Goal: Information Seeking & Learning: Learn about a topic

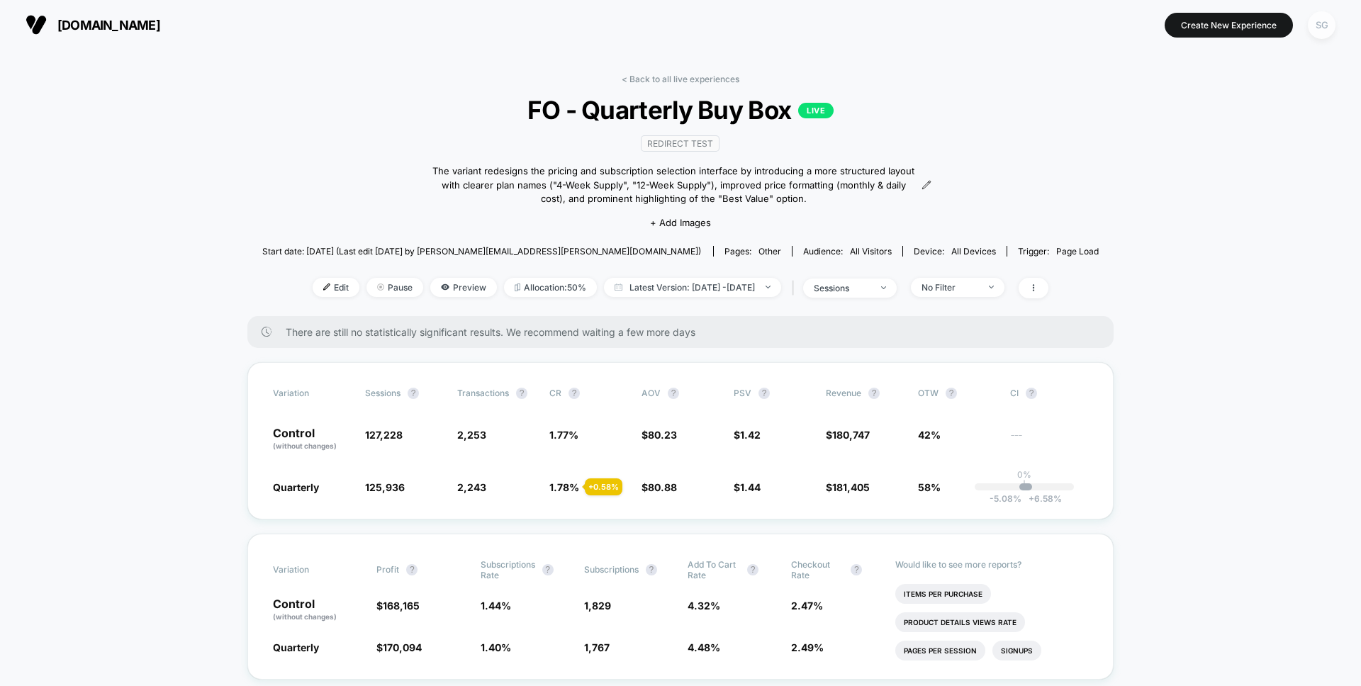
click at [1323, 19] on div "SG" at bounding box center [1322, 25] width 28 height 28
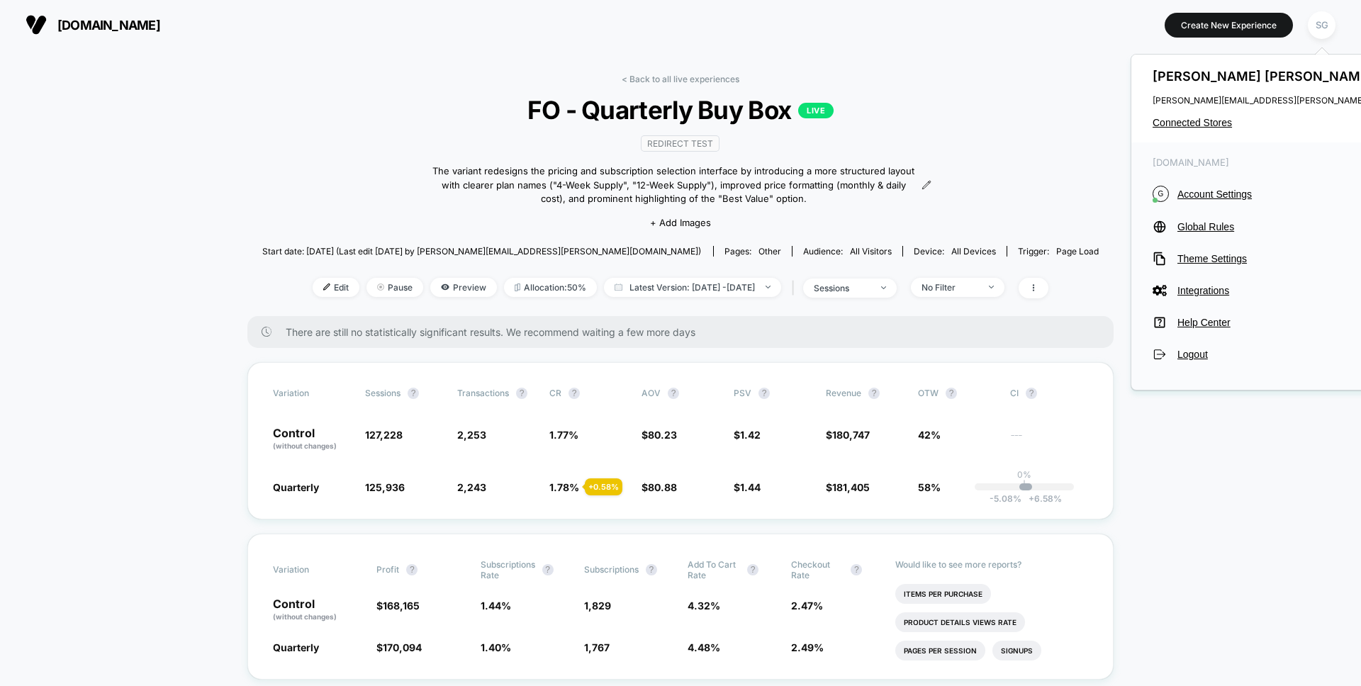
click at [479, 115] on span "FO - Quarterly Buy Box LIVE" at bounding box center [680, 110] width 753 height 30
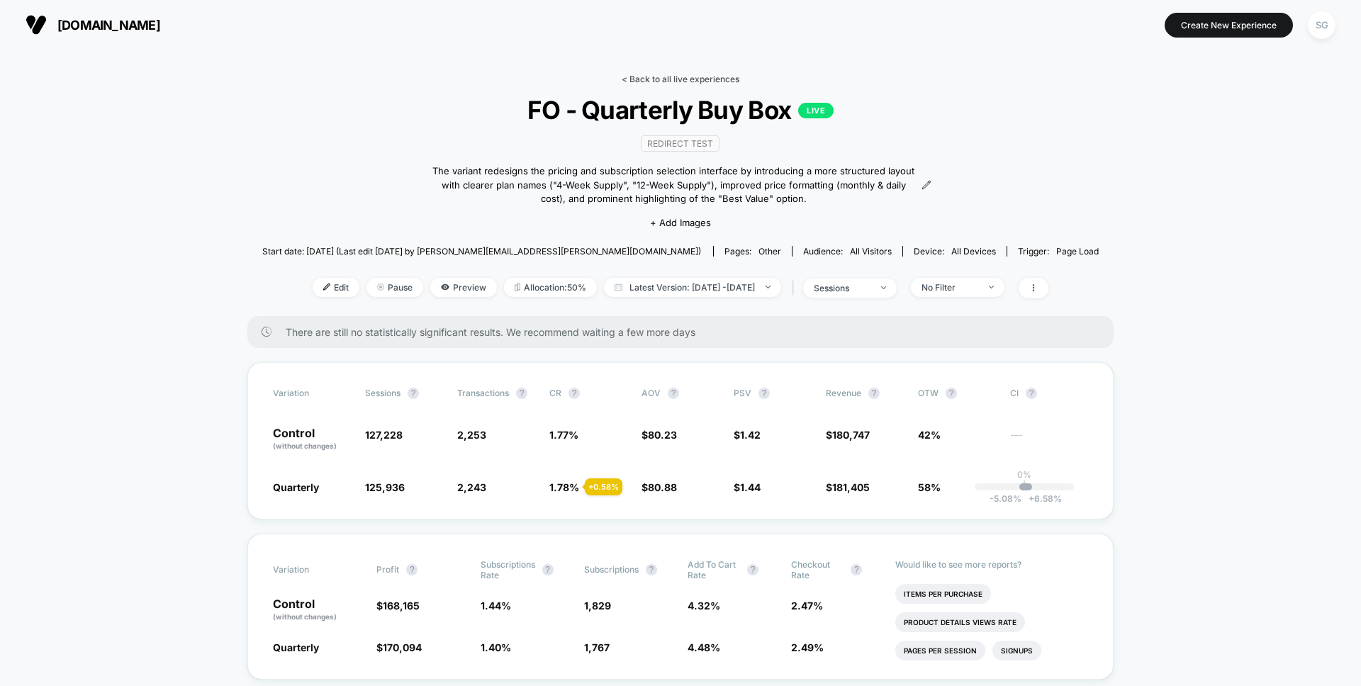
click at [626, 74] on link "< Back to all live experiences" at bounding box center [681, 79] width 118 height 11
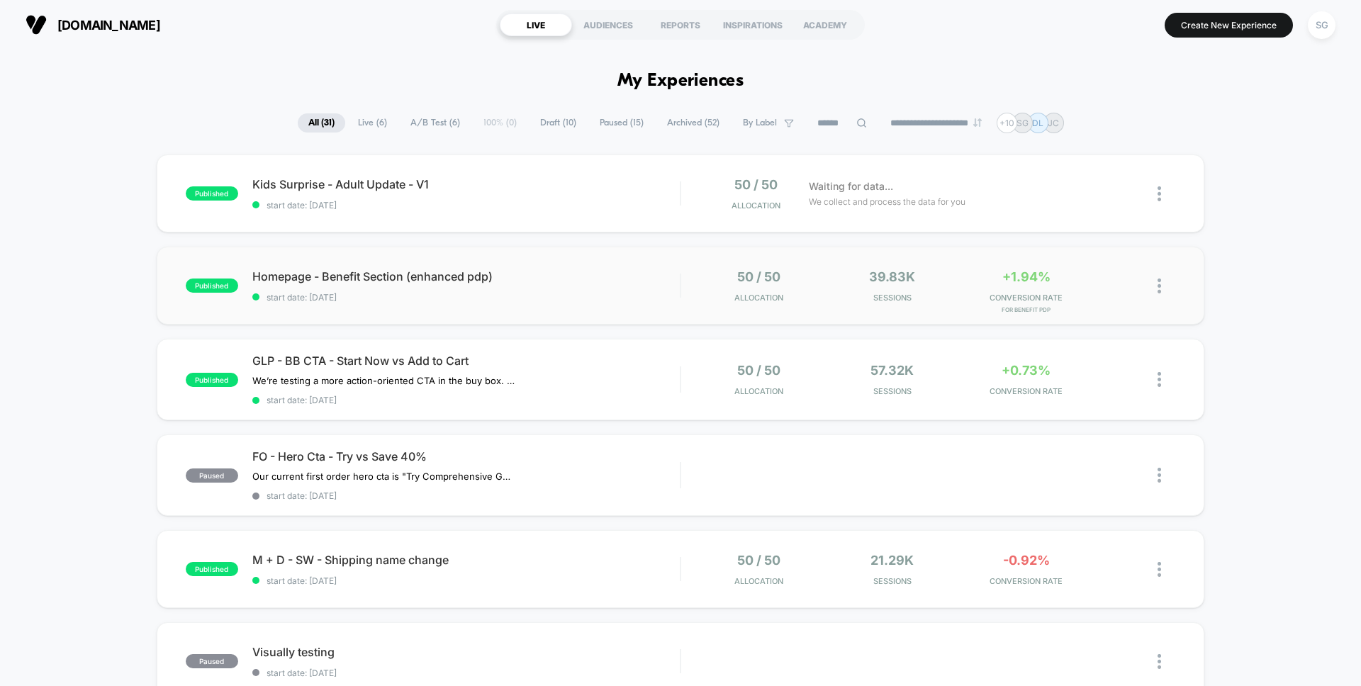
click at [485, 306] on div "published Homepage - Benefit Section (enhanced pdp) start date: [DATE] 50 / 50 …" at bounding box center [681, 286] width 1048 height 78
click at [1312, 22] on div "SG" at bounding box center [1322, 25] width 28 height 28
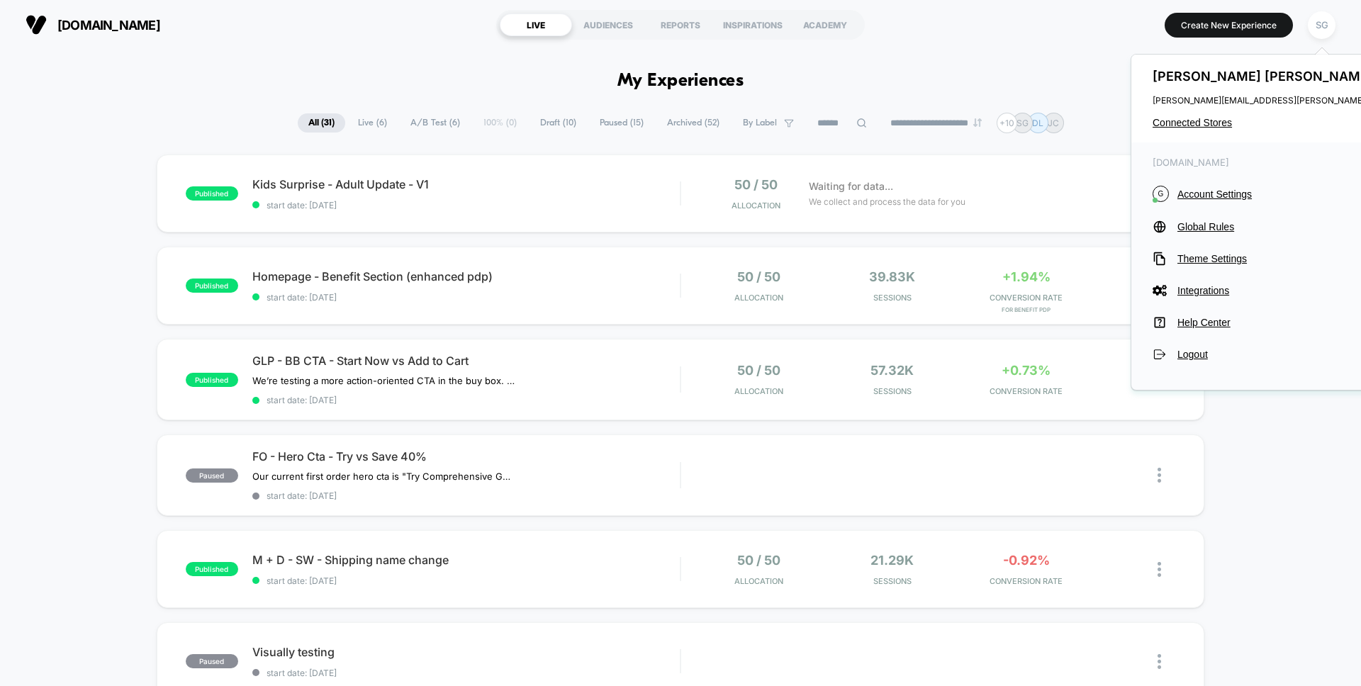
click at [1203, 113] on div "[PERSON_NAME] [PERSON_NAME][EMAIL_ADDRESS][PERSON_NAME][DOMAIN_NAME] Connected …" at bounding box center [1293, 99] width 324 height 88
click at [1200, 118] on span "Connected Stores" at bounding box center [1293, 122] width 281 height 11
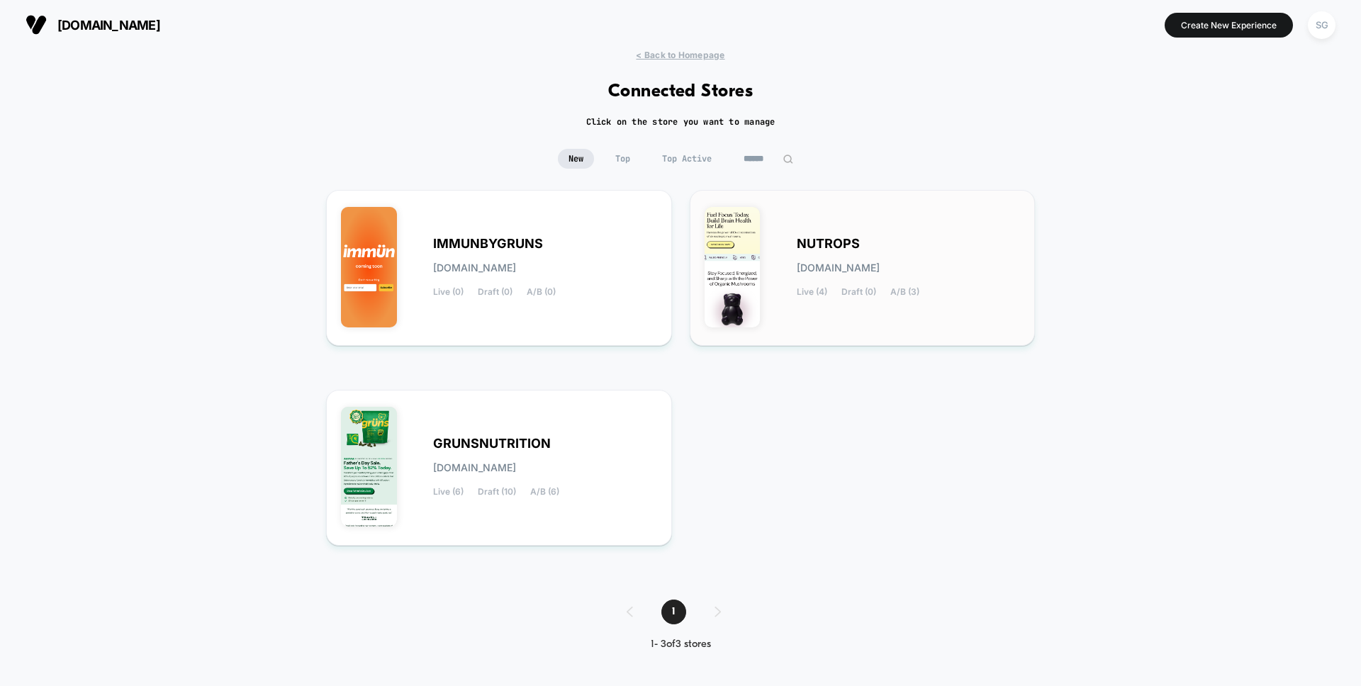
click at [775, 276] on div "NUTROPS [DOMAIN_NAME] Live (4) Draft (0) A/B (3)" at bounding box center [863, 268] width 316 height 126
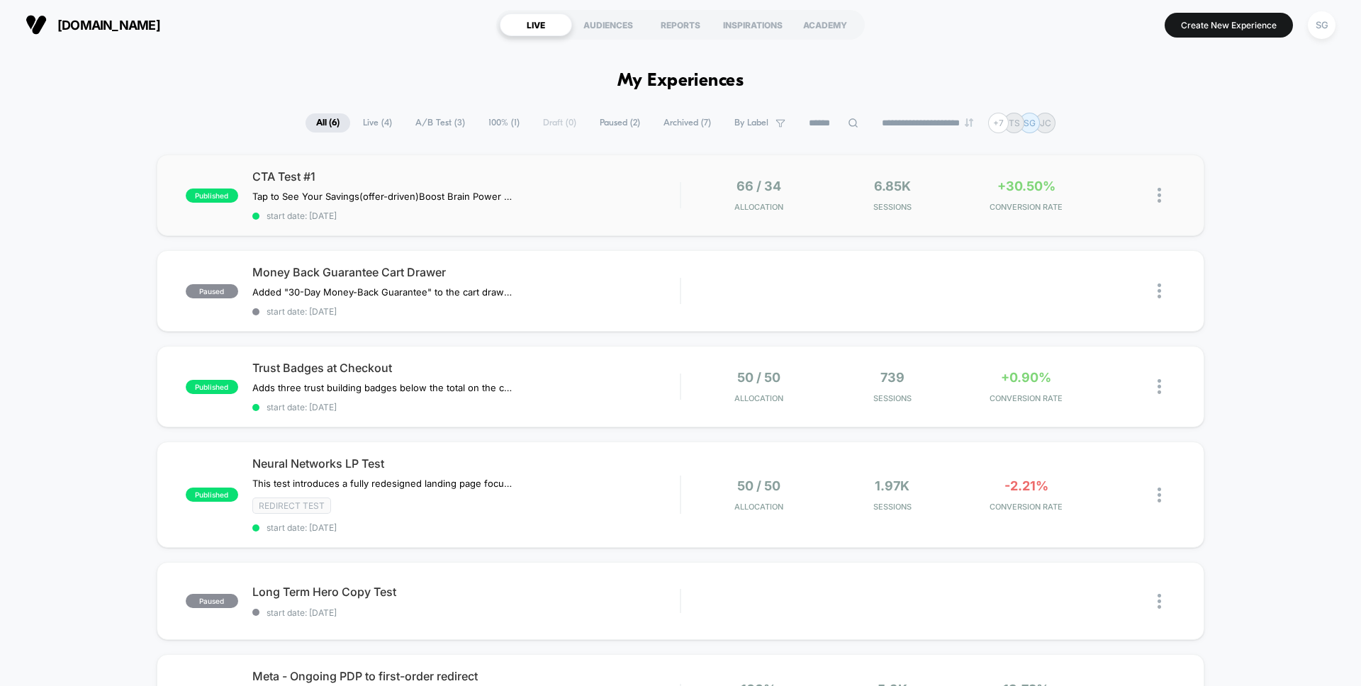
click at [493, 227] on div "published CTA Test #1 Tap to See Your Savings (offer-driven) Boost Brain Power …" at bounding box center [681, 196] width 1048 height 82
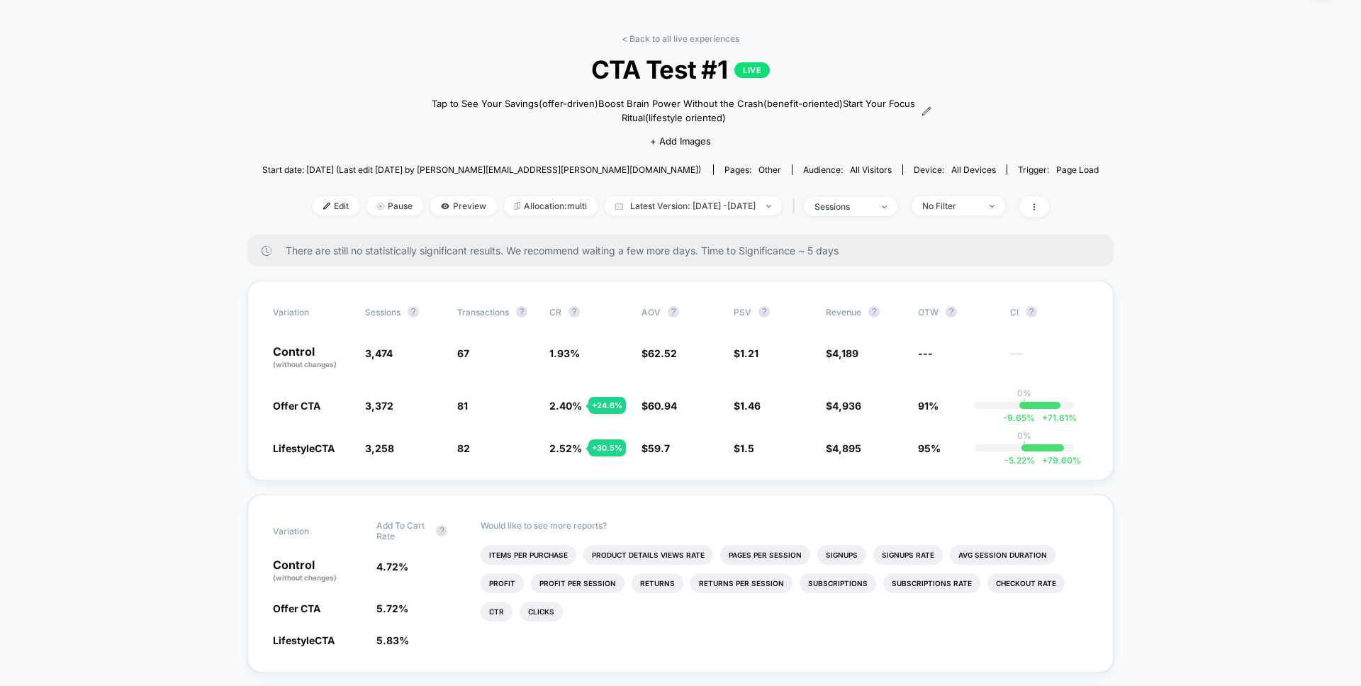
scroll to position [63, 0]
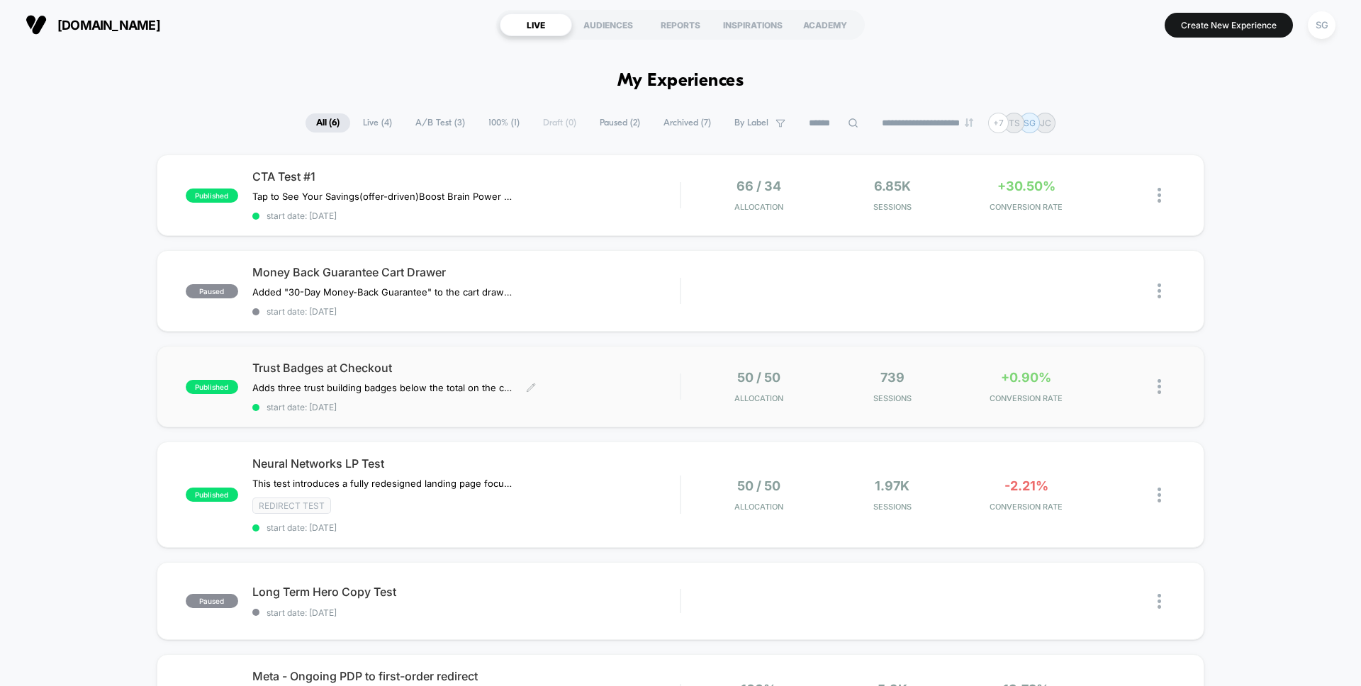
click at [454, 361] on span "Trust Badges at Checkout" at bounding box center [465, 368] width 427 height 14
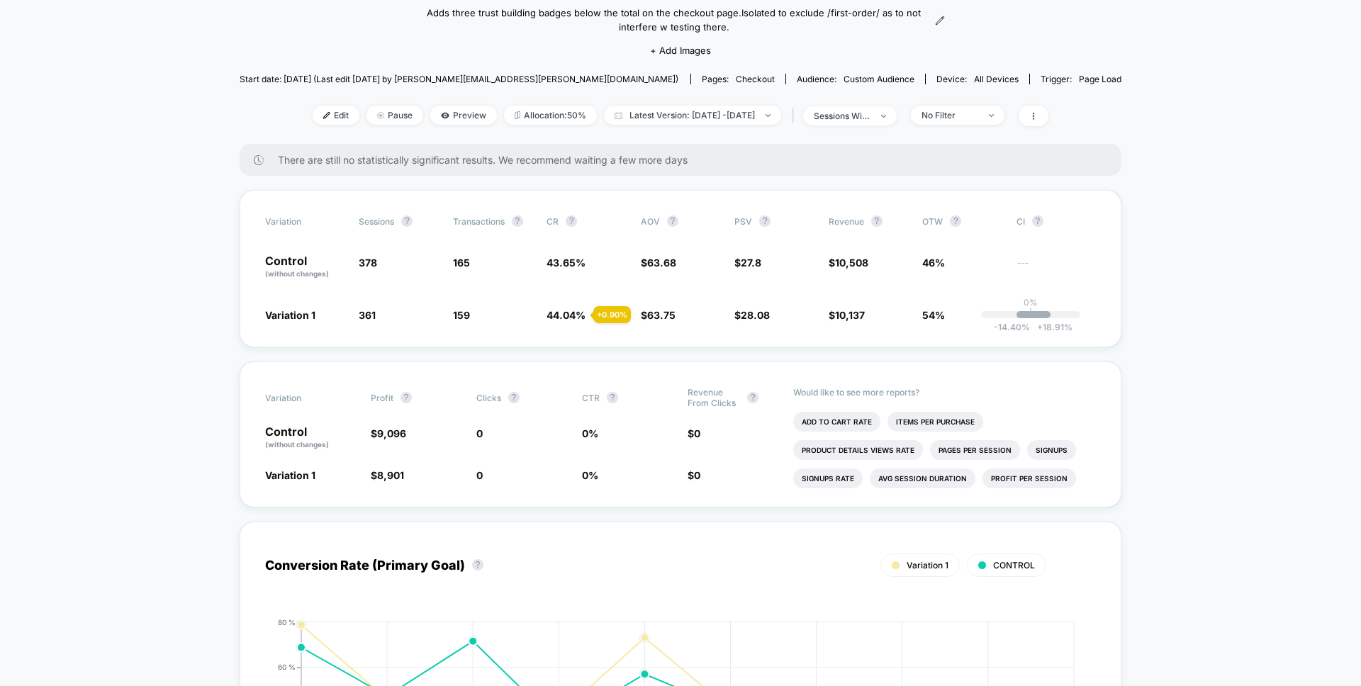
scroll to position [177, 0]
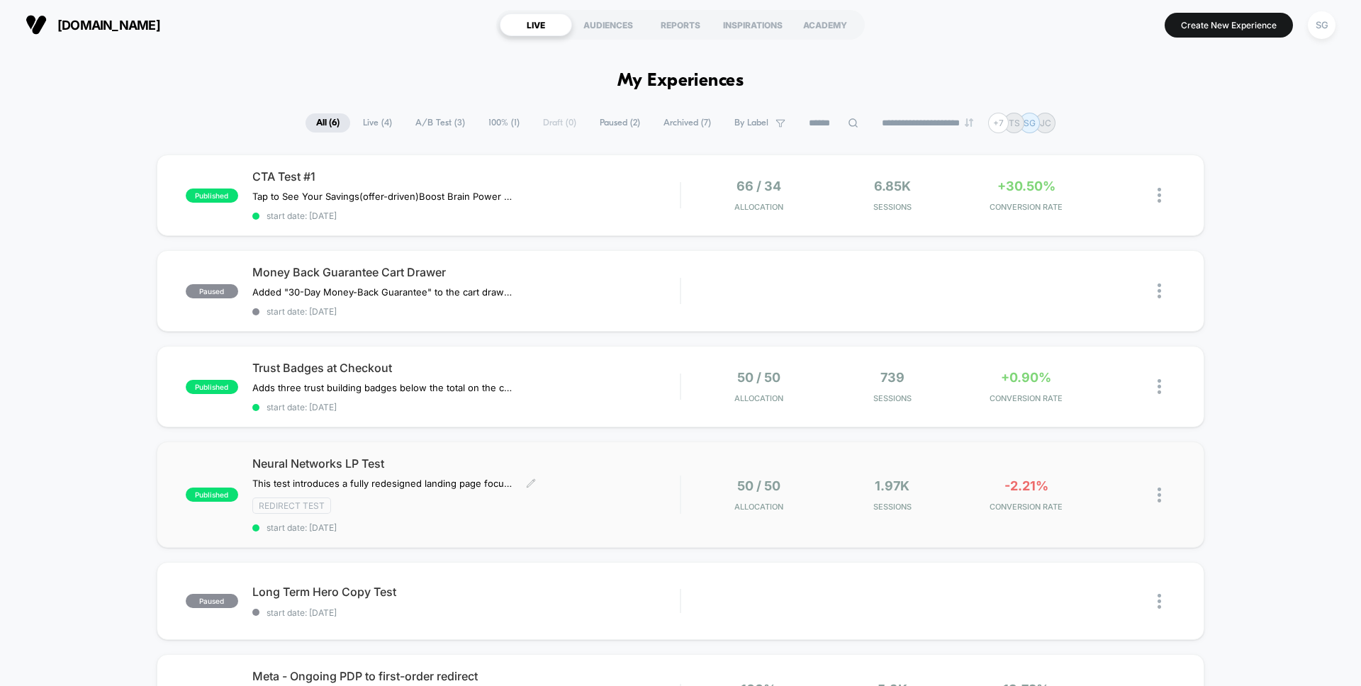
click at [493, 523] on span "start date: [DATE]" at bounding box center [465, 527] width 427 height 11
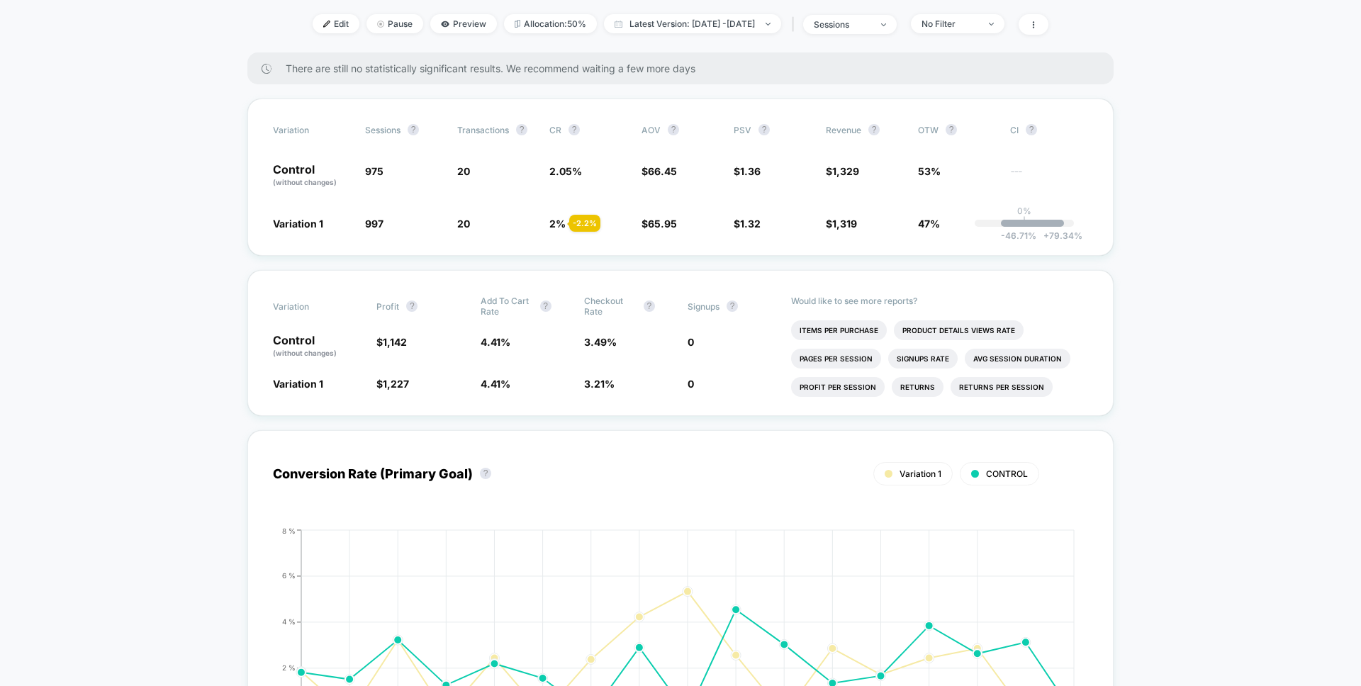
scroll to position [251, 0]
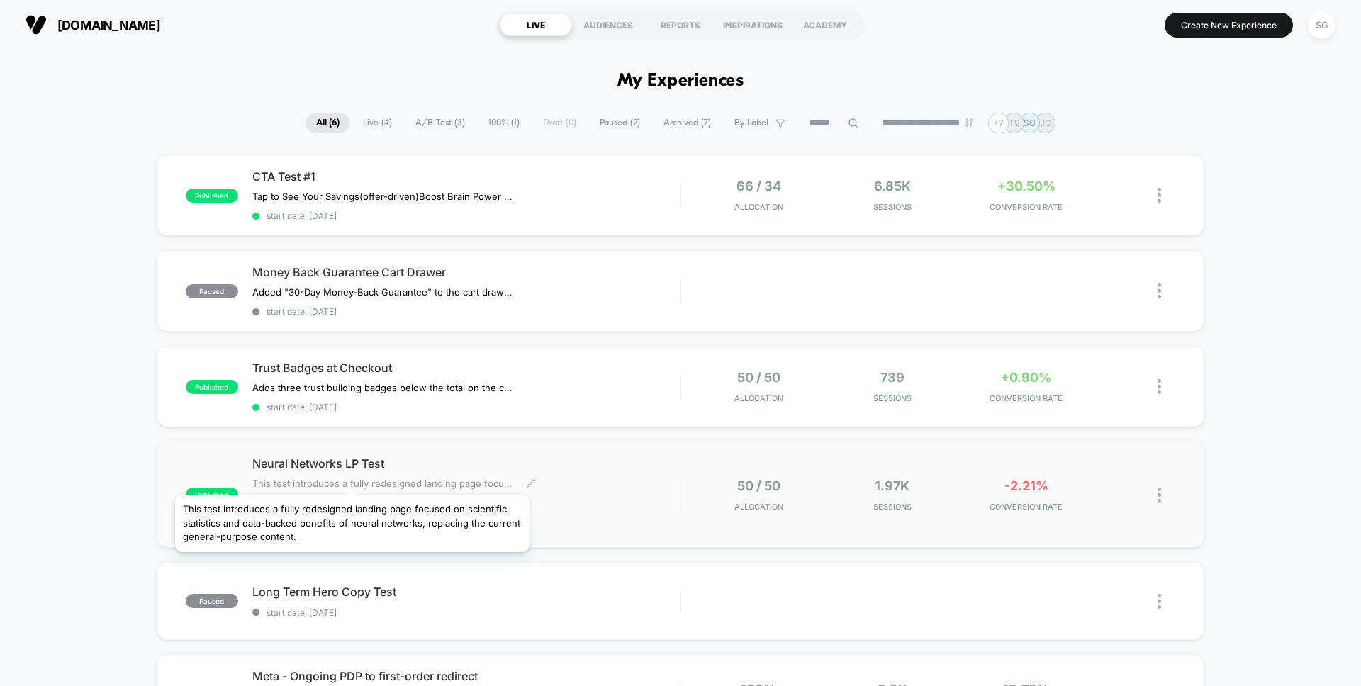
click at [352, 478] on span "This test introduces a fully redesigned landing page focused on scientific stat…" at bounding box center [383, 483] width 263 height 11
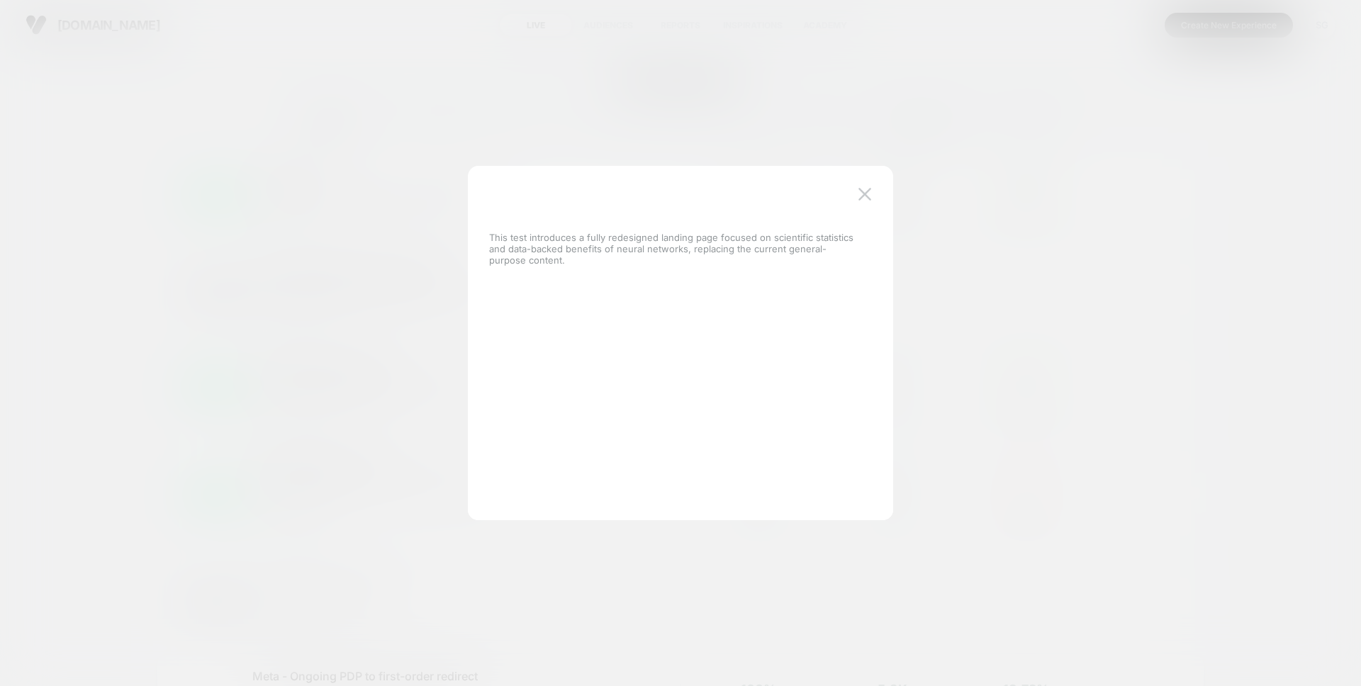
click at [398, 330] on div at bounding box center [680, 343] width 1361 height 686
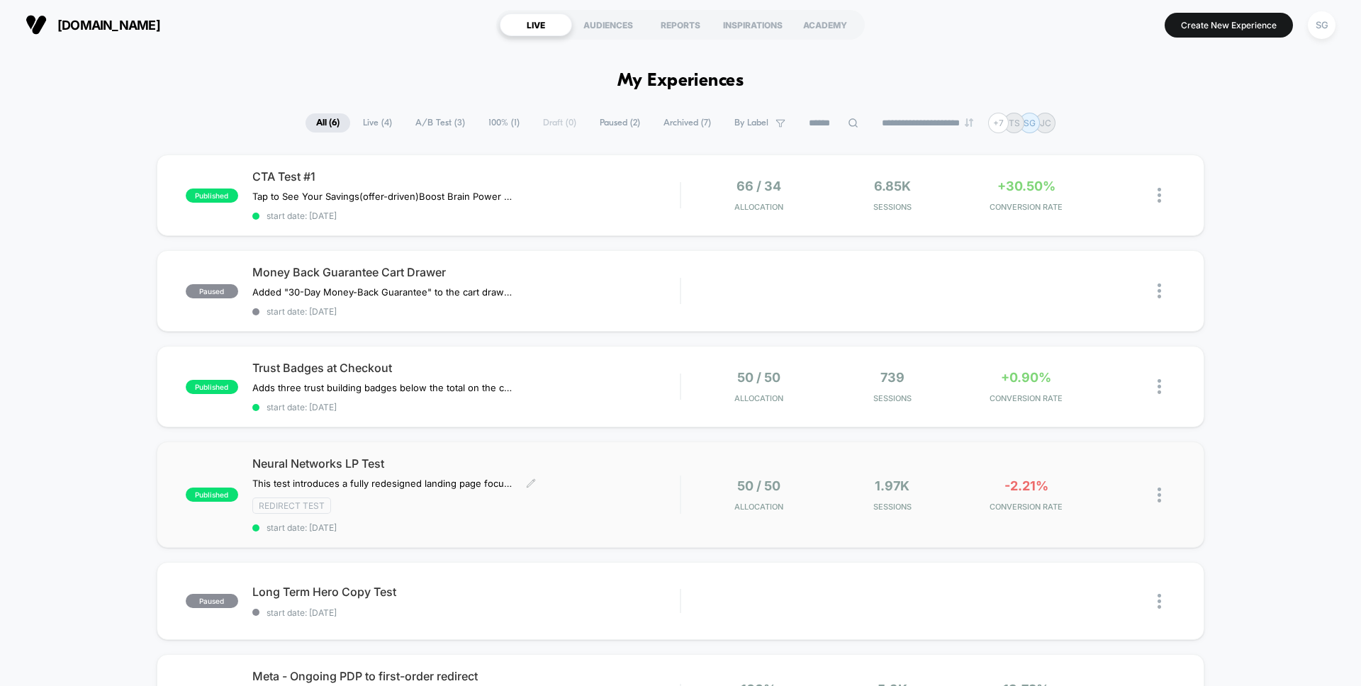
click at [336, 462] on span "Neural Networks LP Test" at bounding box center [465, 463] width 427 height 14
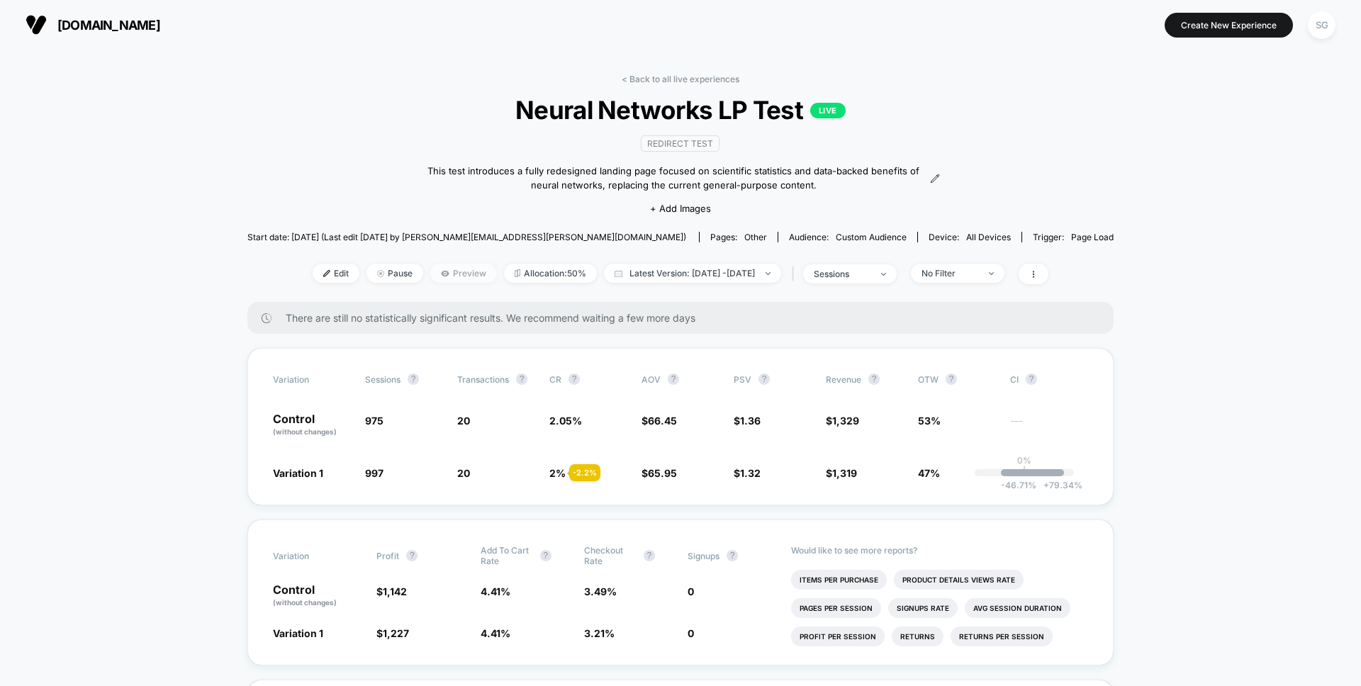
click at [450, 278] on span "Preview" at bounding box center [463, 273] width 67 height 19
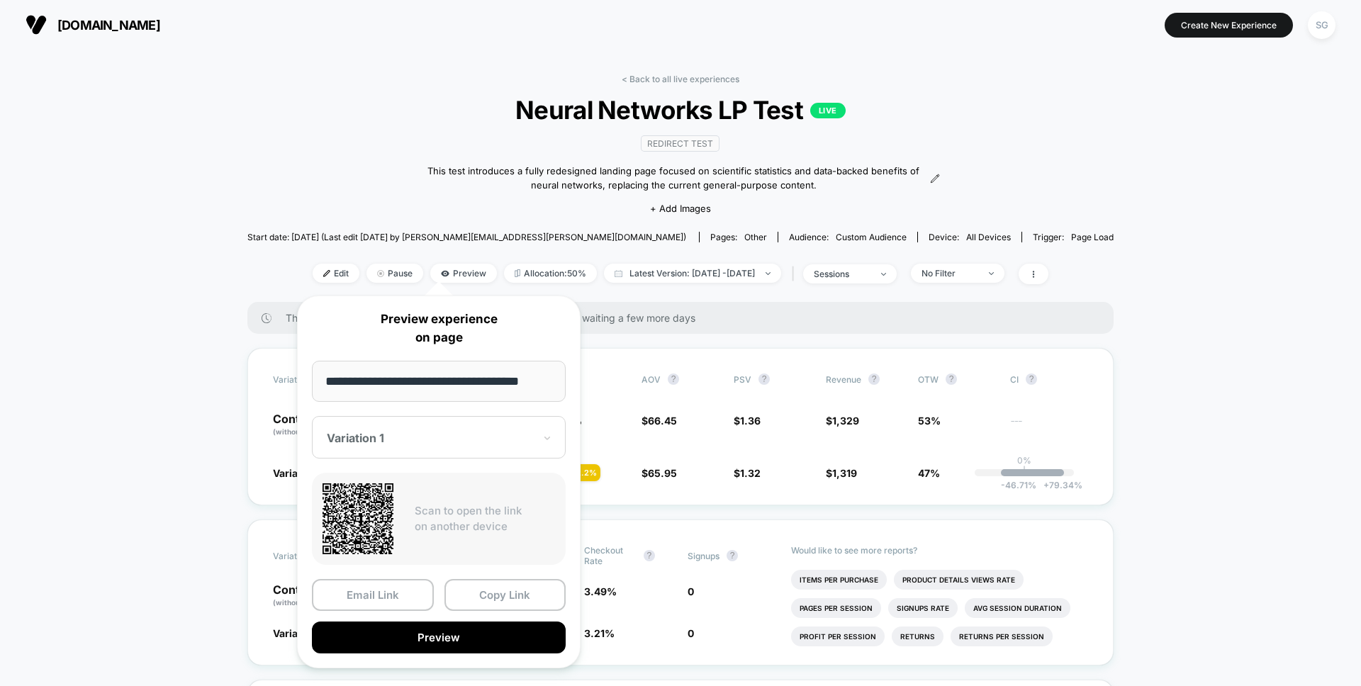
click at [458, 376] on input "**********" at bounding box center [439, 381] width 254 height 41
click at [394, 451] on div "Variation 1" at bounding box center [439, 437] width 254 height 43
click at [393, 488] on div "Variation 1" at bounding box center [439, 487] width 240 height 26
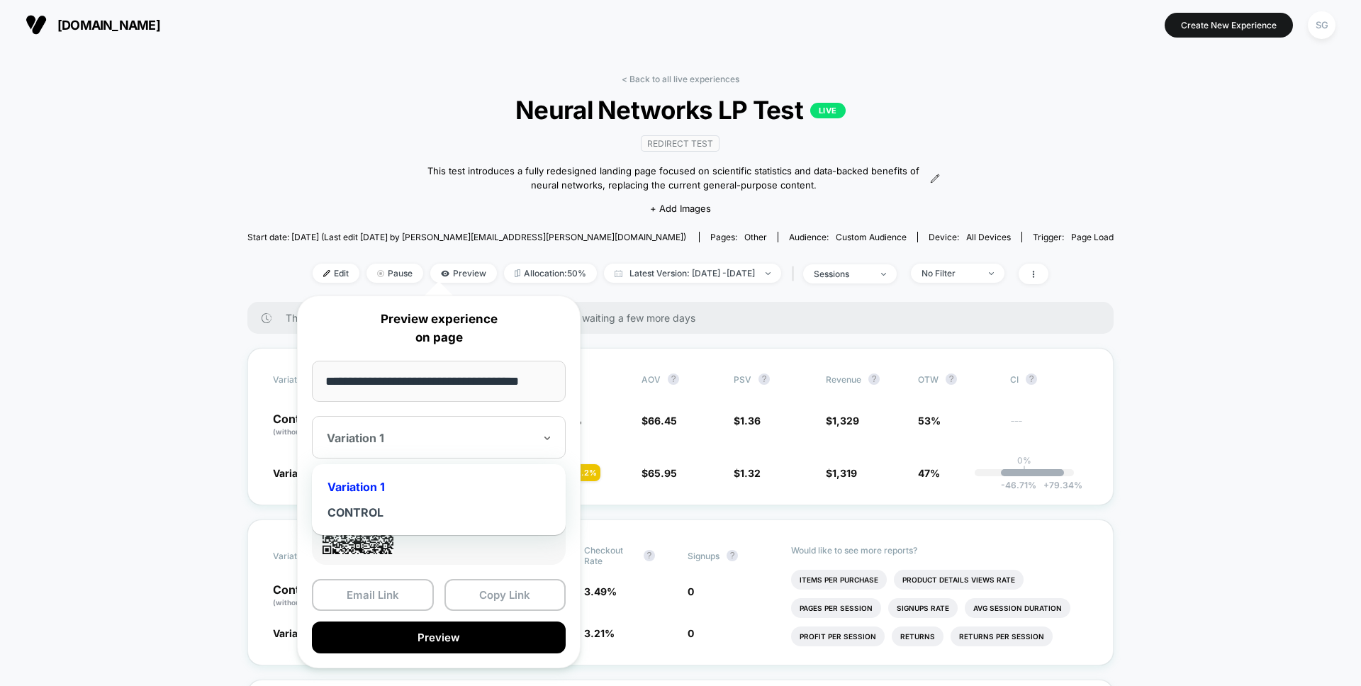
click at [395, 432] on div at bounding box center [430, 438] width 207 height 14
click at [396, 505] on div "CONTROL" at bounding box center [439, 513] width 240 height 26
click at [399, 436] on div at bounding box center [430, 438] width 207 height 14
click at [398, 488] on div "Variation 1" at bounding box center [439, 487] width 240 height 26
click at [527, 600] on button "Copy Link" at bounding box center [505, 595] width 122 height 32
